Goal: Task Accomplishment & Management: Manage account settings

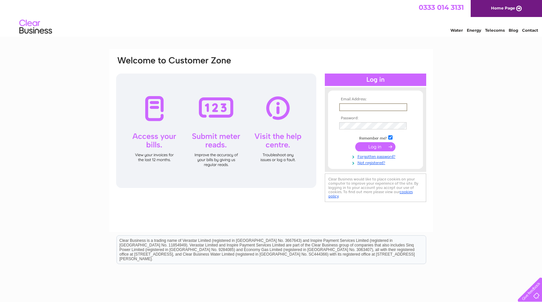
click at [355, 106] on input "text" at bounding box center [373, 107] width 68 height 8
type input "[EMAIL_ADDRESS][DOMAIN_NAME]"
click at [374, 147] on input "submit" at bounding box center [375, 146] width 40 height 9
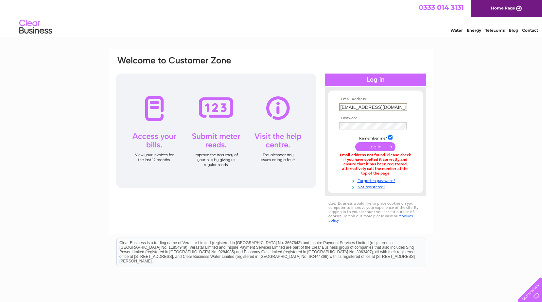
click at [400, 106] on input "DavidJKing1@hotmail.com" at bounding box center [373, 107] width 68 height 8
drag, startPoint x: 400, startPoint y: 106, endPoint x: 330, endPoint y: 107, distance: 70.3
click at [330, 107] on form "Email Address: DavidJKing1@hotmail.com Password:" at bounding box center [375, 143] width 95 height 93
type input "patcurrie1949@gmail.com"
click at [378, 146] on input "submit" at bounding box center [375, 146] width 40 height 9
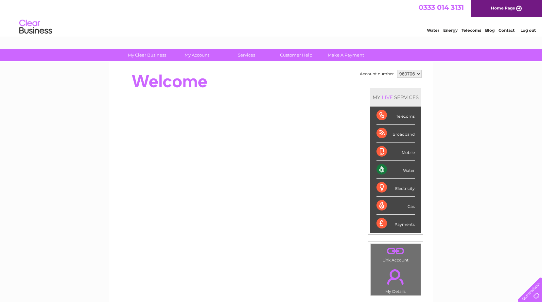
scroll to position [33, 0]
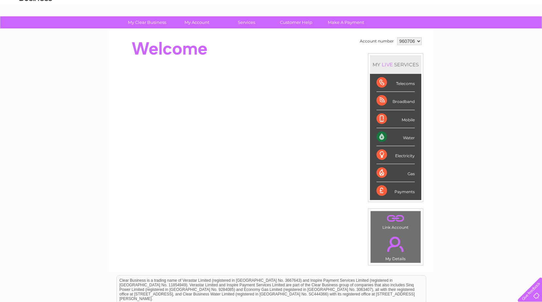
click at [400, 135] on div "Water" at bounding box center [395, 137] width 38 height 18
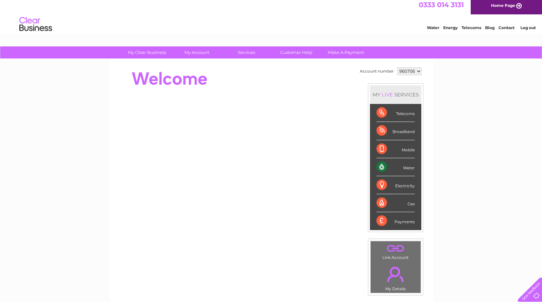
scroll to position [0, 0]
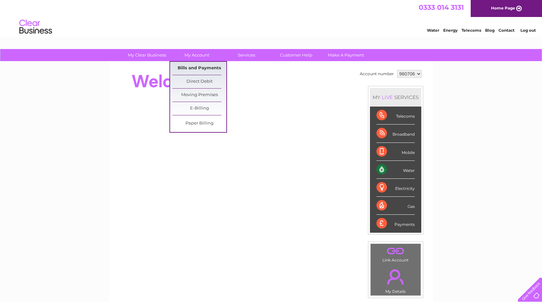
click at [200, 64] on link "Bills and Payments" at bounding box center [199, 68] width 54 height 13
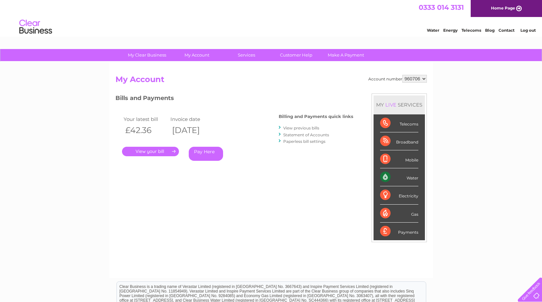
click at [168, 150] on link "." at bounding box center [150, 151] width 57 height 9
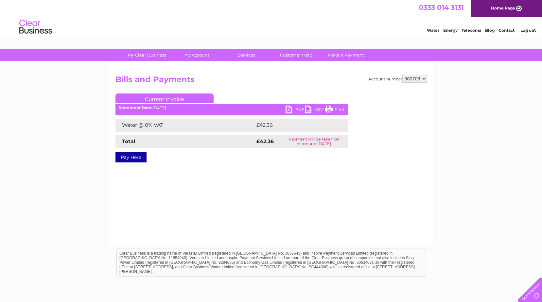
click at [289, 107] on link "PDF" at bounding box center [295, 110] width 20 height 9
